Goal: Information Seeking & Learning: Learn about a topic

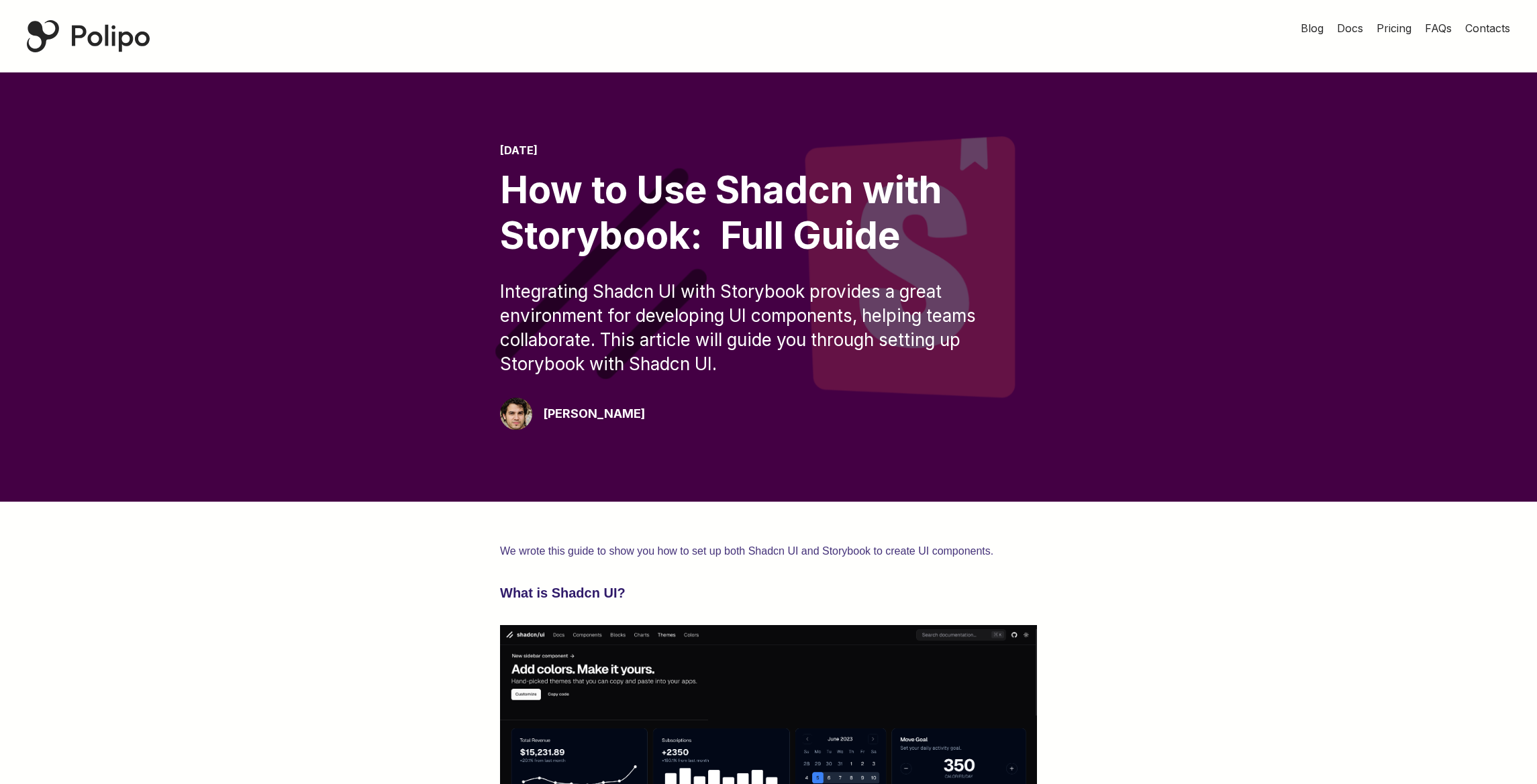
click at [120, 38] on div "Polipo Home Page" at bounding box center [88, 35] width 123 height 32
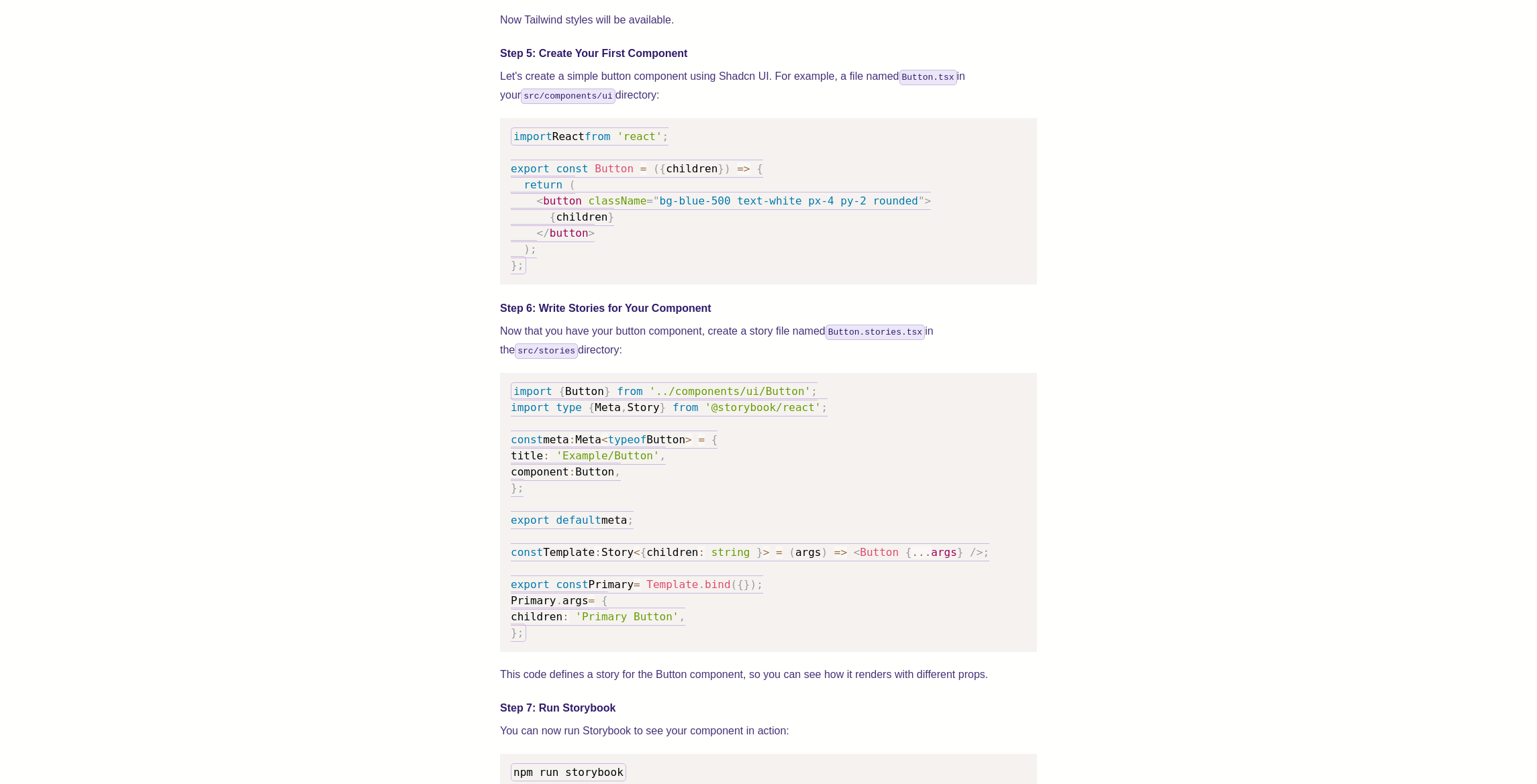
scroll to position [1838, 0]
